Goal: Navigation & Orientation: Find specific page/section

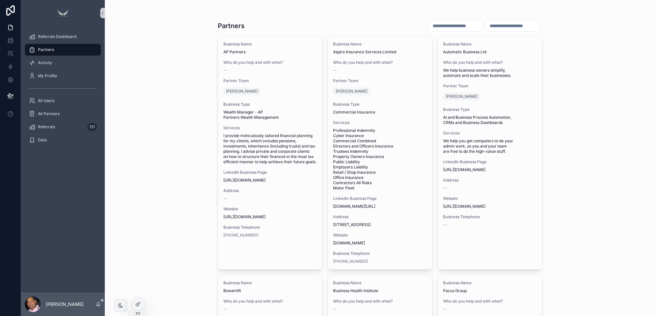
scroll to position [461, 0]
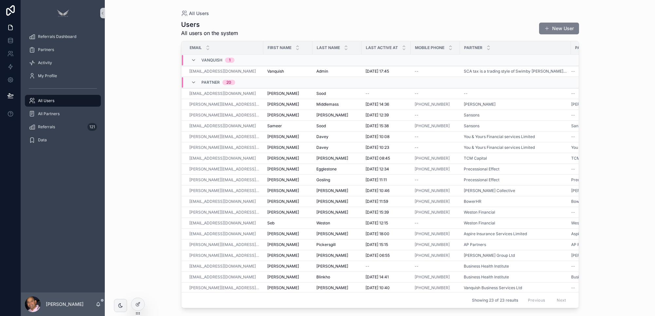
click at [564, 25] on button "New User" at bounding box center [559, 29] width 40 height 12
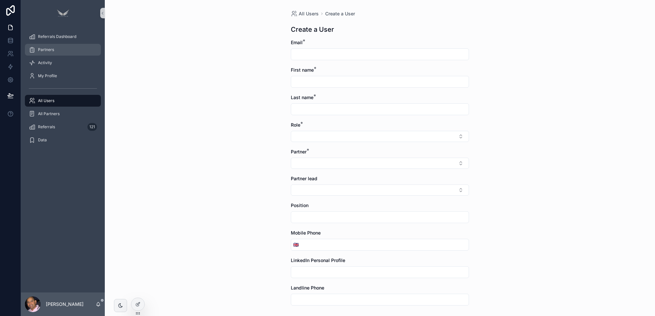
drag, startPoint x: 57, startPoint y: 51, endPoint x: 56, endPoint y: 43, distance: 8.2
click at [57, 50] on div "Partners" at bounding box center [63, 50] width 68 height 10
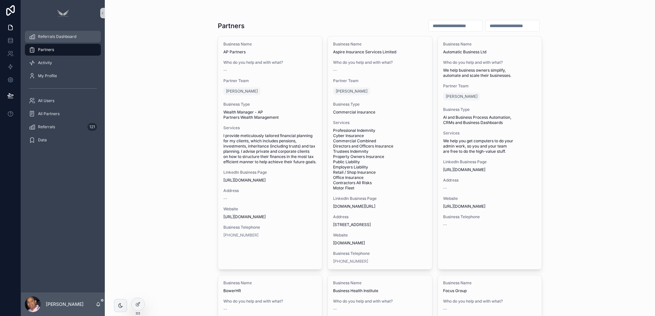
click at [60, 37] on span "Referrals Dashboard" at bounding box center [57, 36] width 38 height 5
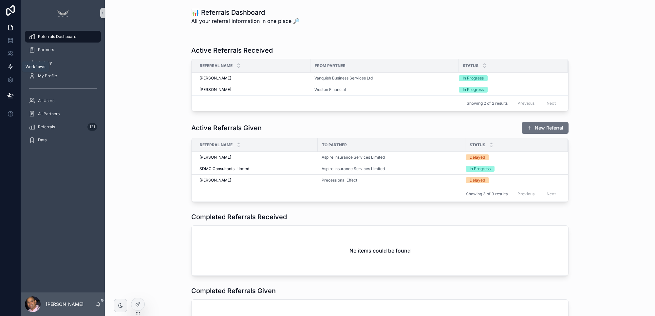
click at [8, 66] on icon at bounding box center [10, 67] width 7 height 7
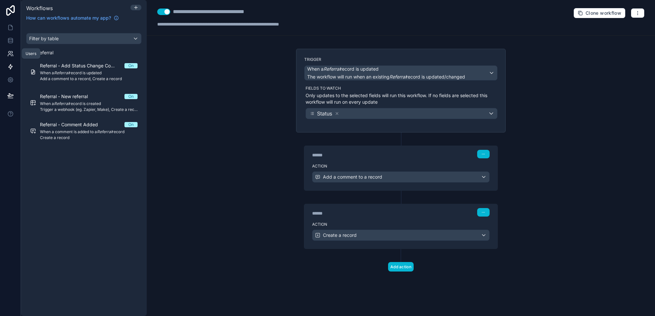
click at [9, 50] on icon at bounding box center [10, 53] width 7 height 7
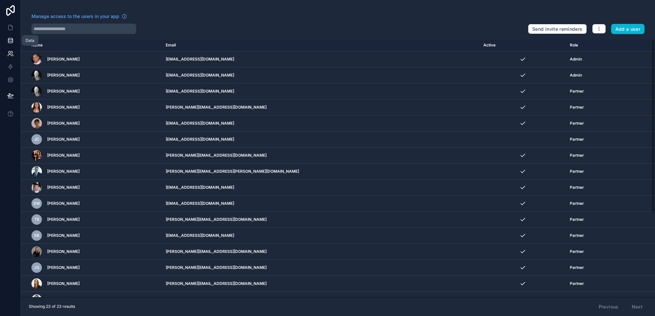
click at [10, 44] on icon at bounding box center [10, 40] width 7 height 7
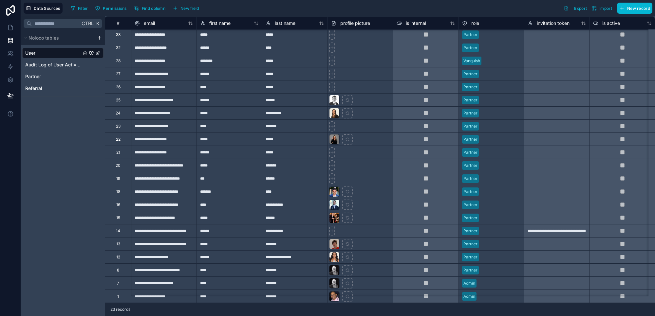
scroll to position [34, 0]
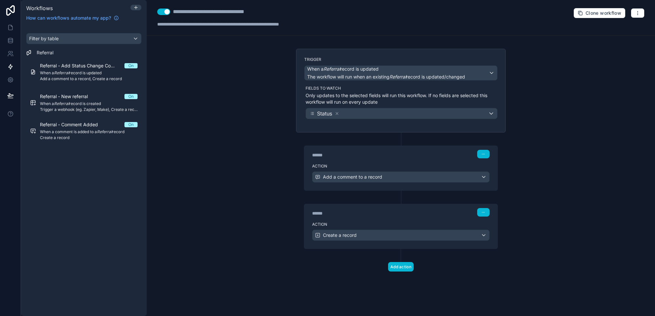
drag, startPoint x: 255, startPoint y: 202, endPoint x: 420, endPoint y: 233, distance: 168.3
click at [256, 202] on div "**********" at bounding box center [401, 158] width 508 height 316
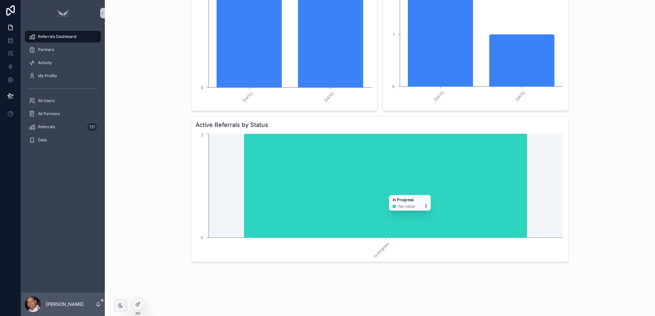
scroll to position [397, 0]
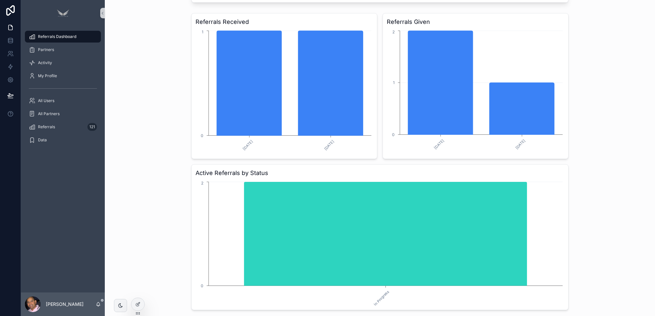
scroll to position [260, 0]
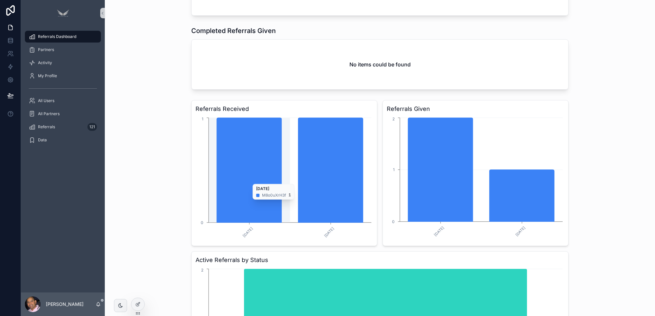
click at [230, 174] on icon "chart" at bounding box center [249, 170] width 65 height 105
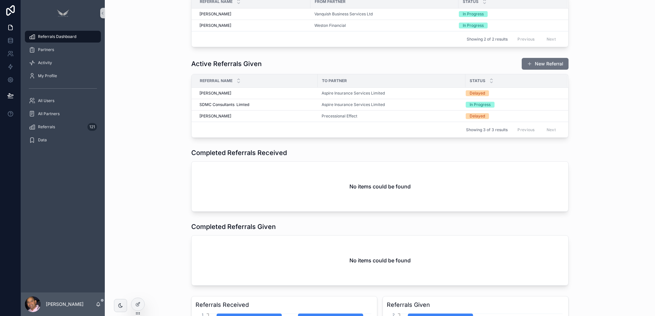
scroll to position [0, 0]
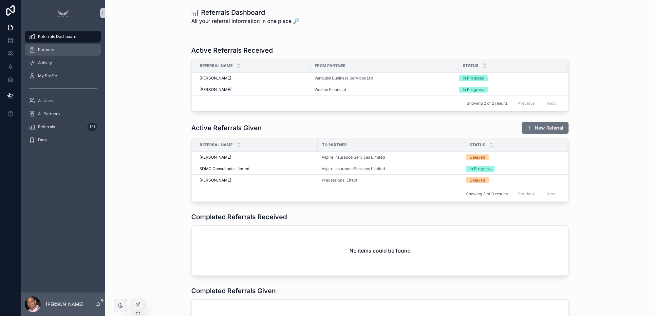
click at [48, 52] on span "Partners" at bounding box center [46, 49] width 16 height 5
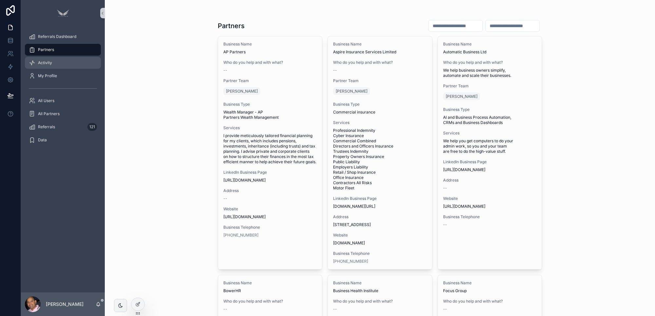
click at [49, 64] on span "Activity" at bounding box center [45, 62] width 14 height 5
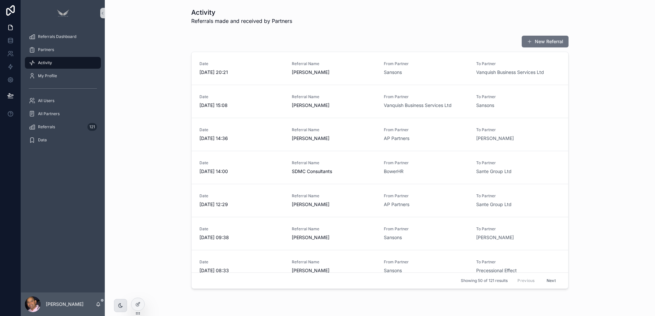
click at [122, 309] on div "scrollable content" at bounding box center [120, 305] width 13 height 13
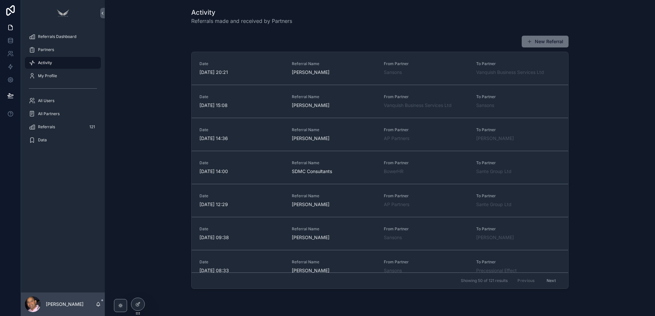
click at [49, 68] on link "Activity" at bounding box center [63, 63] width 76 height 12
click at [53, 71] on div "My Profile" at bounding box center [63, 76] width 68 height 10
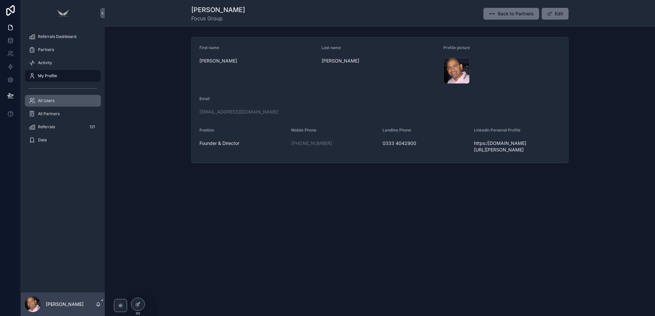
click at [51, 104] on div "All Users" at bounding box center [63, 101] width 68 height 10
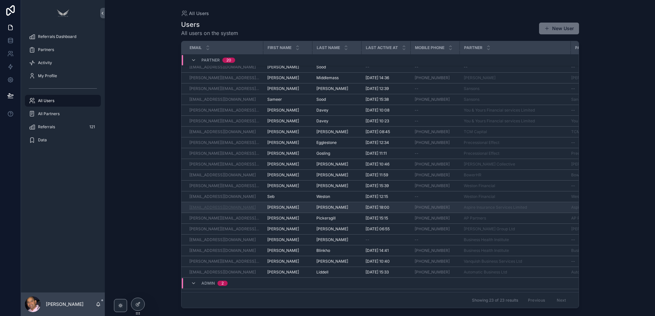
scroll to position [50, 0]
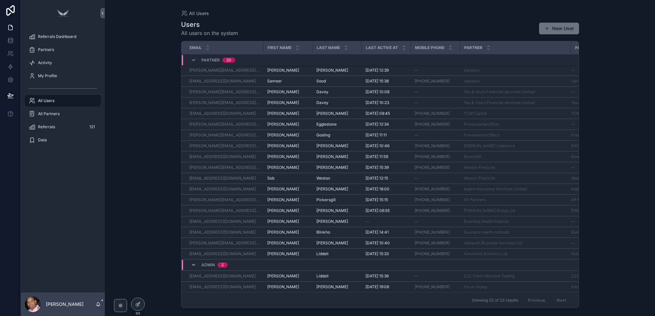
click at [192, 263] on icon "scrollable content" at bounding box center [193, 265] width 5 height 5
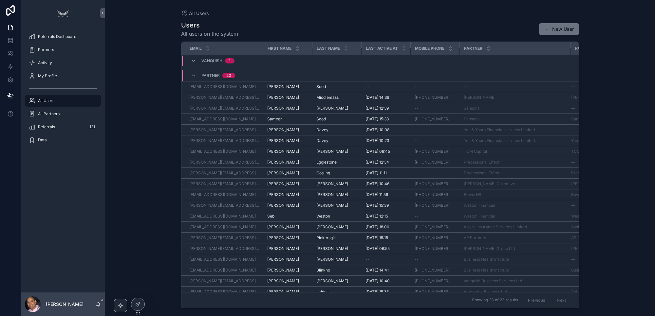
scroll to position [9, 0]
